Goal: Transaction & Acquisition: Purchase product/service

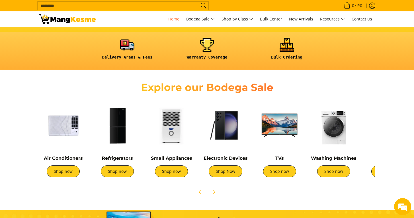
scroll to position [0, 226]
click at [70, 127] on img at bounding box center [63, 125] width 48 height 48
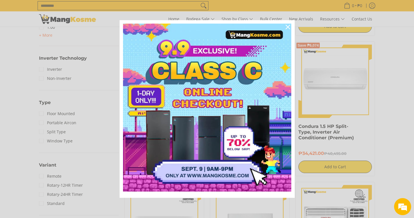
scroll to position [359, 0]
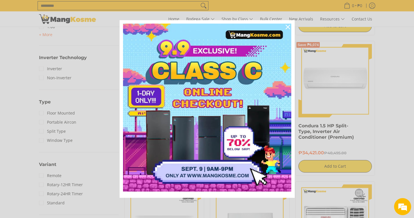
click at [287, 27] on icon "close icon" at bounding box center [287, 27] width 5 height 5
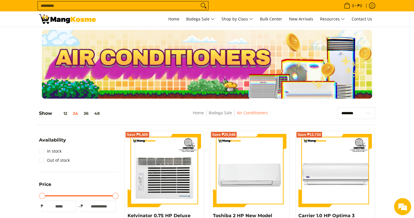
scroll to position [0, 0]
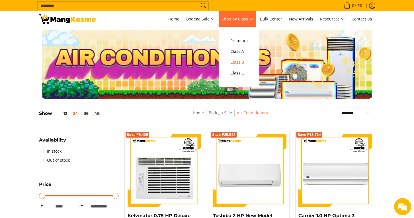
click at [240, 65] on span "Class B" at bounding box center [238, 62] width 17 height 7
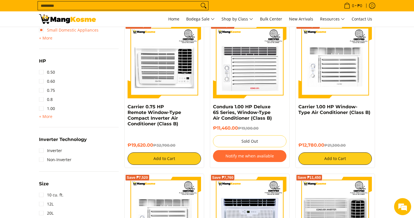
scroll to position [392, 0]
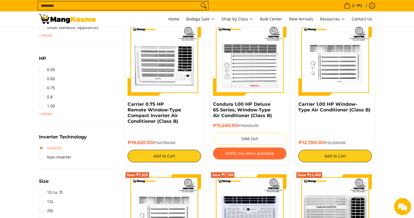
click at [43, 148] on link "Inverter" at bounding box center [50, 148] width 23 height 9
